Goal: Download file/media

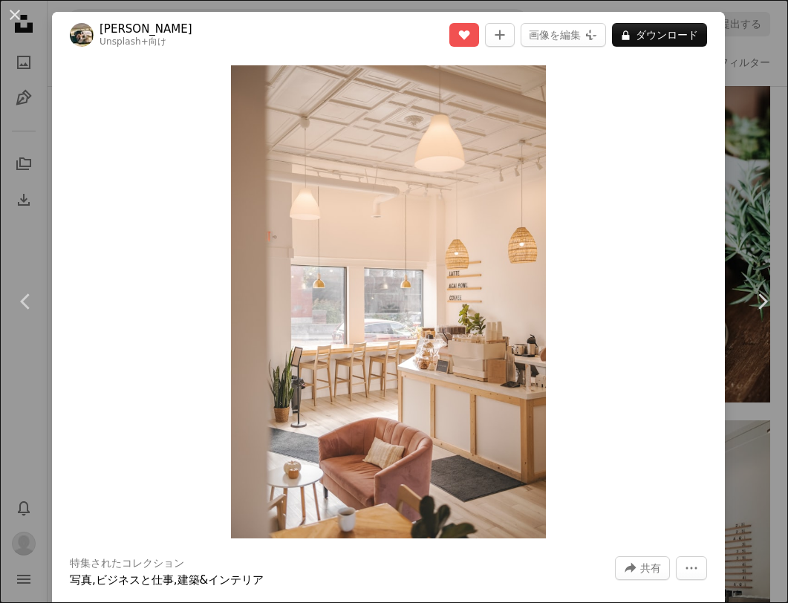
scroll to position [178, 0]
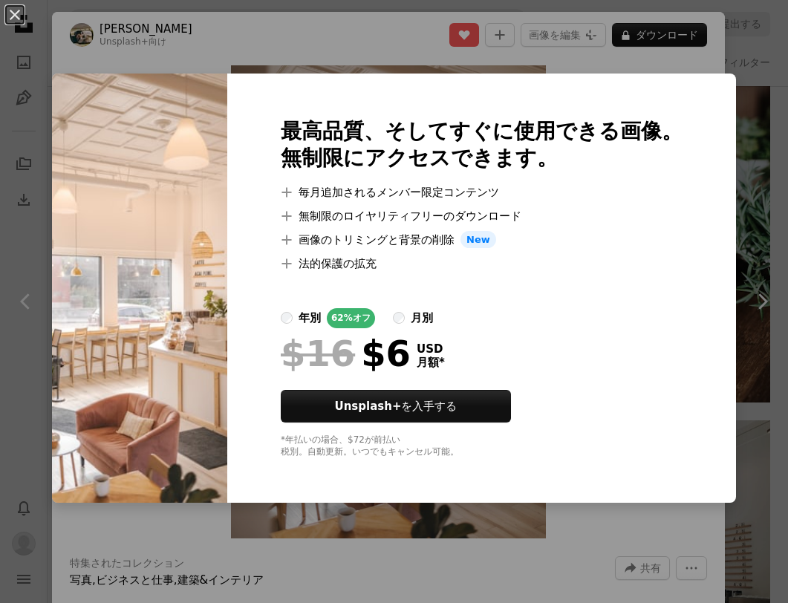
click at [180, 267] on img at bounding box center [139, 289] width 175 height 430
click at [15, 9] on button "An X shape" at bounding box center [15, 15] width 18 height 18
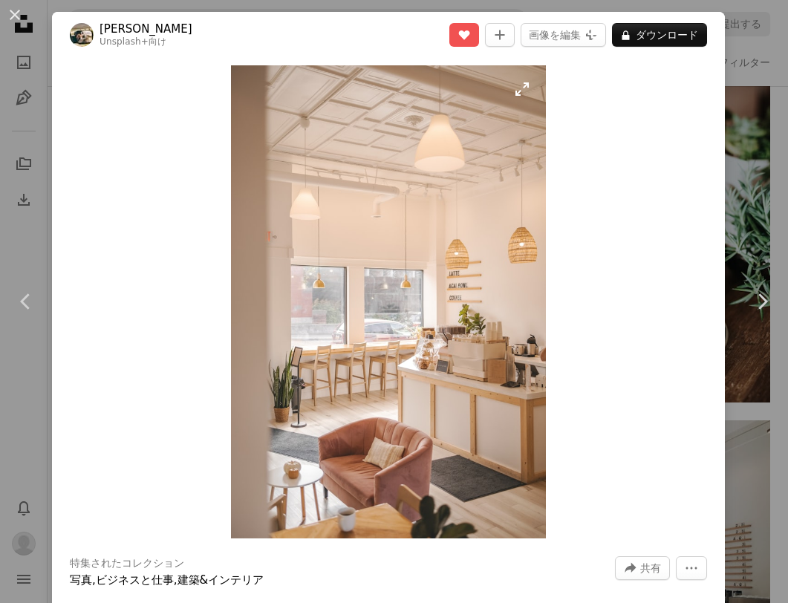
click at [424, 422] on img "この画像でズームインする" at bounding box center [389, 301] width 316 height 473
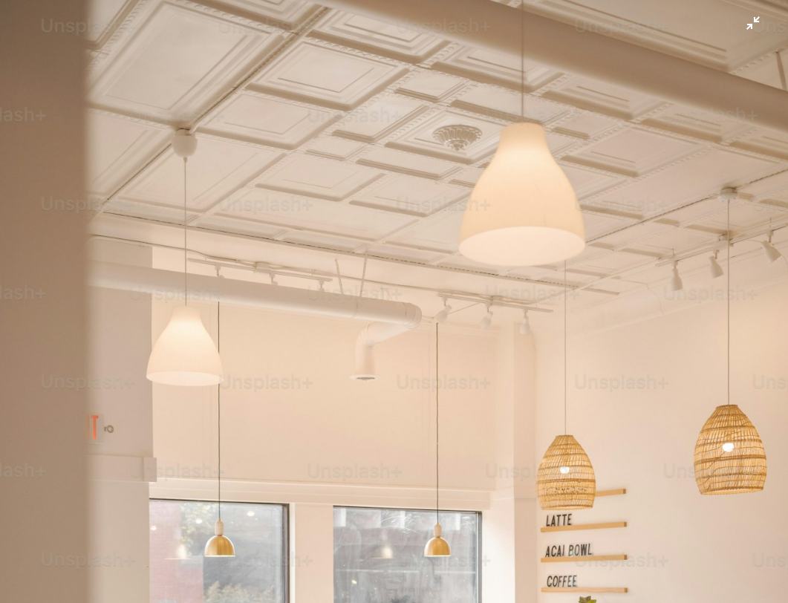
scroll to position [290, 0]
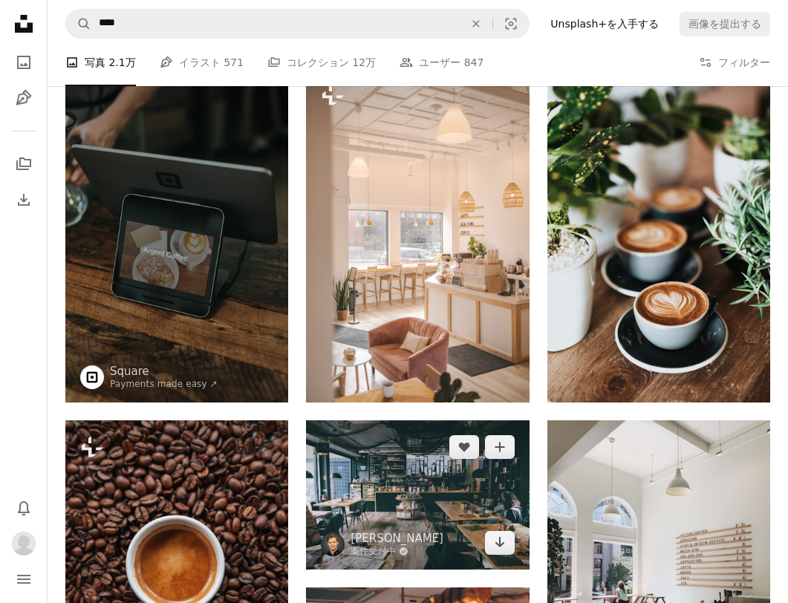
click at [385, 492] on img at bounding box center [417, 494] width 223 height 149
